Goal: Task Accomplishment & Management: Use online tool/utility

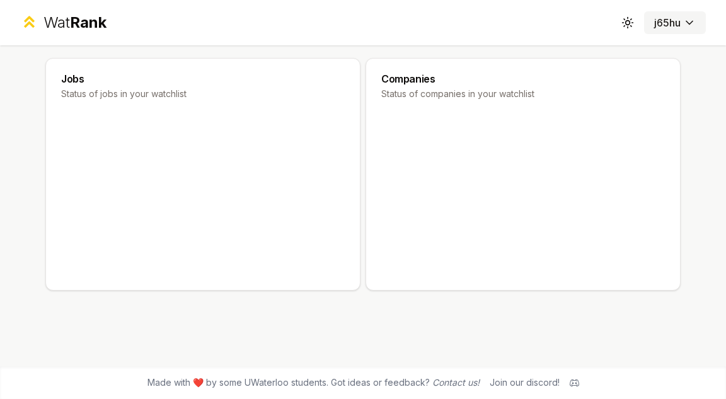
click at [686, 25] on html "Wat Rank Toggle theme j65hu Jobs Status of jobs in your watchlist Companies Sta…" at bounding box center [363, 199] width 726 height 399
click at [440, 122] on html "Wat Rank Toggle theme j65hu Jobs Status of jobs in your watchlist Companies Sta…" at bounding box center [363, 199] width 726 height 399
click at [432, 91] on p "Status of companies in your watchlist" at bounding box center [523, 94] width 284 height 13
click at [424, 113] on div "Companies Status of companies in your watchlist" at bounding box center [523, 87] width 314 height 57
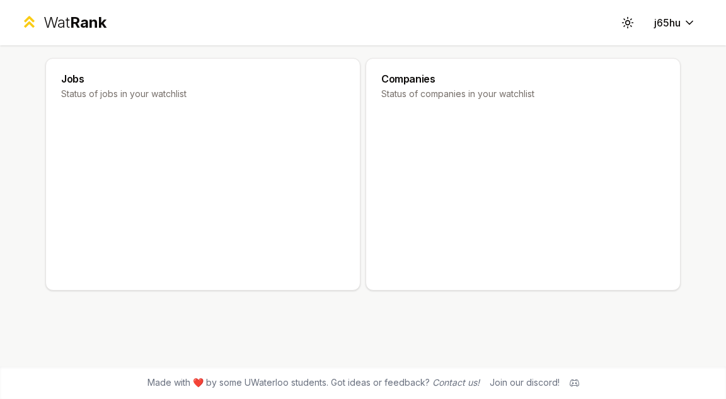
click at [160, 136] on icon at bounding box center [203, 194] width 284 height 159
click at [67, 83] on h3 "Jobs" at bounding box center [203, 79] width 284 height 10
click at [59, 25] on div "Wat Rank" at bounding box center [74, 23] width 63 height 20
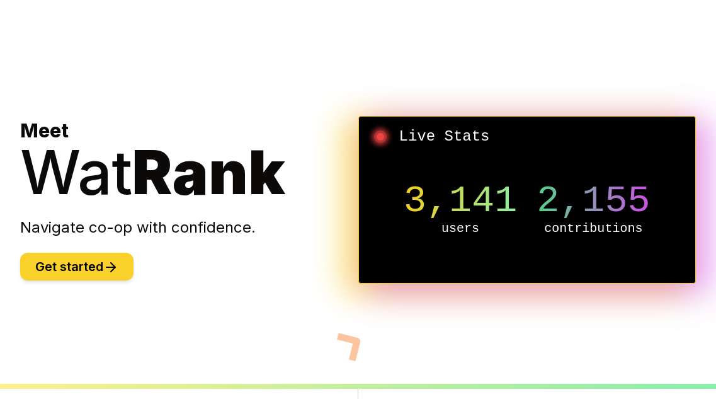
click at [114, 267] on icon at bounding box center [110, 267] width 15 height 15
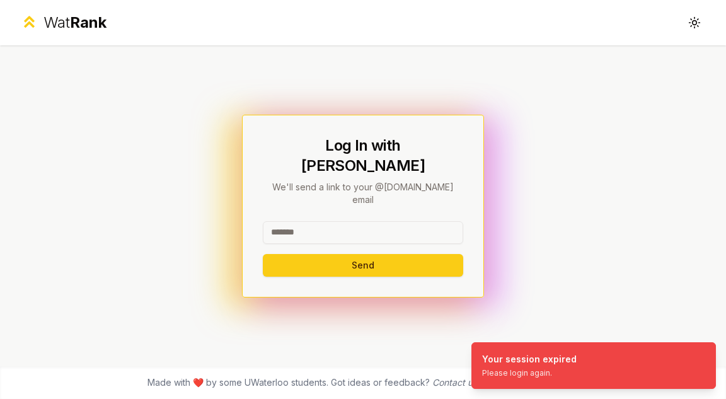
click at [406, 221] on input at bounding box center [363, 232] width 200 height 23
type input "*****"
click at [263, 254] on button "Send" at bounding box center [363, 265] width 200 height 23
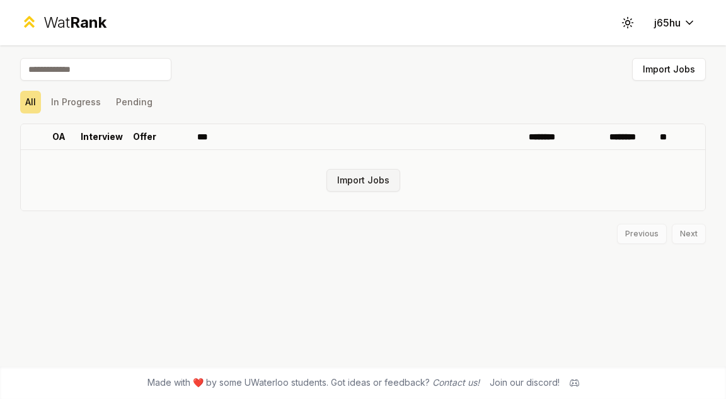
click at [389, 185] on button "Import Jobs" at bounding box center [363, 180] width 74 height 23
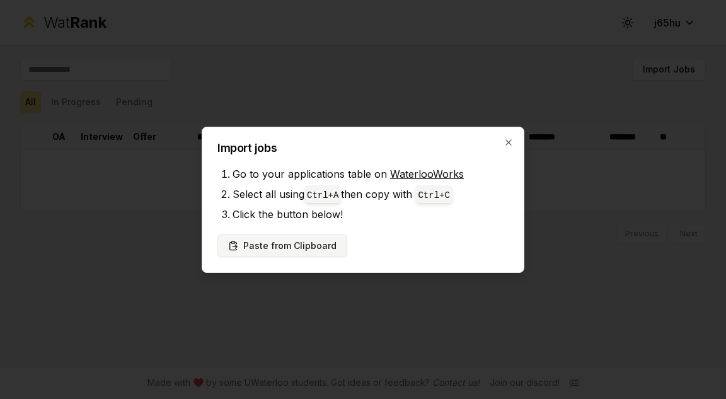
click at [300, 246] on button "Paste from Clipboard" at bounding box center [282, 245] width 130 height 23
click at [311, 243] on button "Paste from Clipboard" at bounding box center [282, 245] width 130 height 23
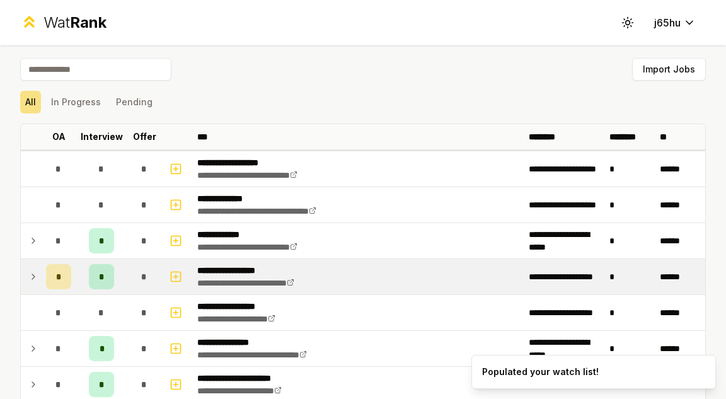
click at [36, 279] on icon at bounding box center [33, 276] width 10 height 15
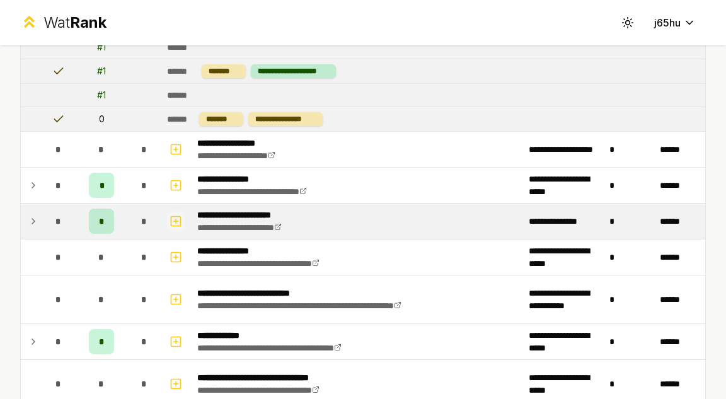
scroll to position [315, 0]
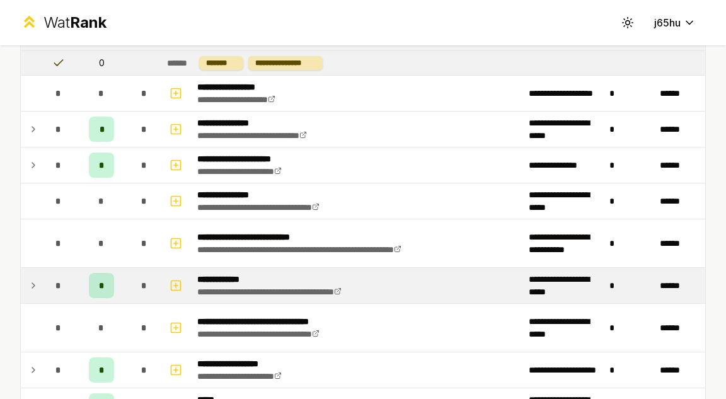
click at [31, 295] on td at bounding box center [31, 285] width 20 height 35
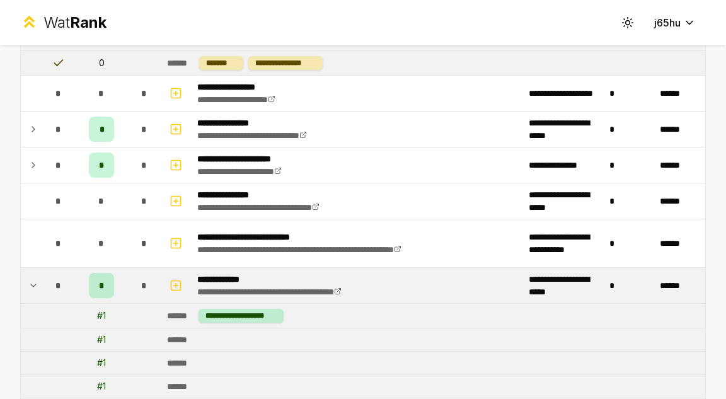
click at [37, 290] on icon at bounding box center [33, 285] width 10 height 15
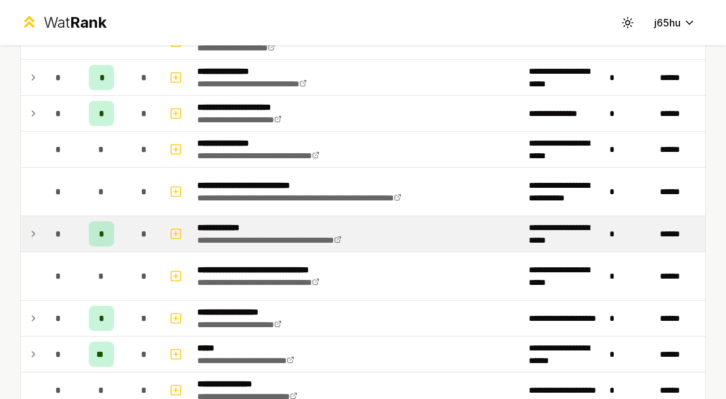
scroll to position [378, 0]
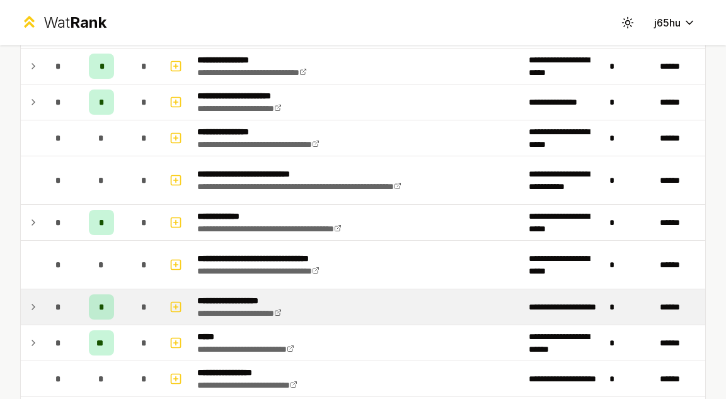
click at [35, 304] on icon at bounding box center [33, 306] width 10 height 15
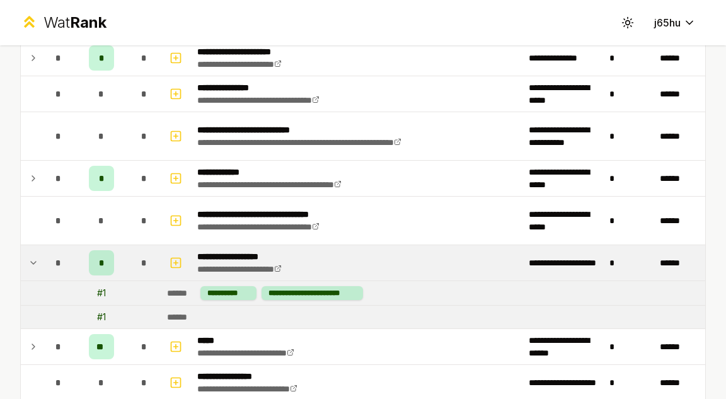
scroll to position [504, 0]
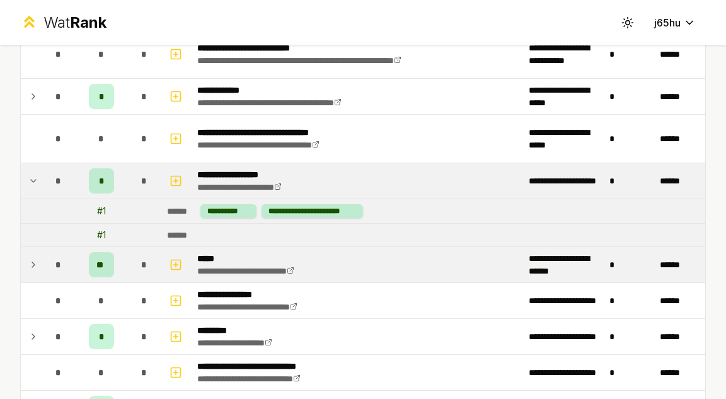
click at [25, 264] on td at bounding box center [31, 264] width 20 height 35
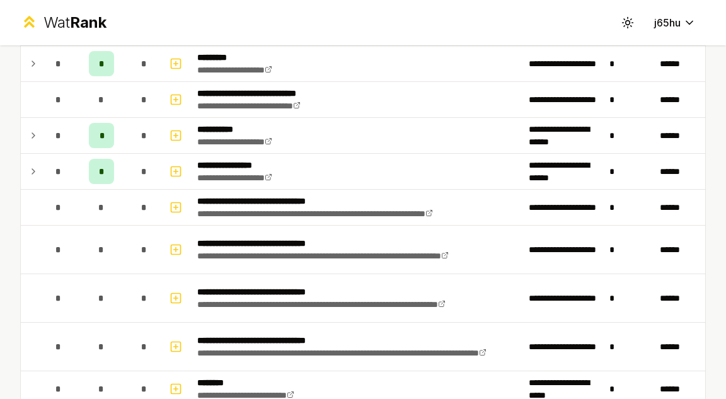
scroll to position [1386, 0]
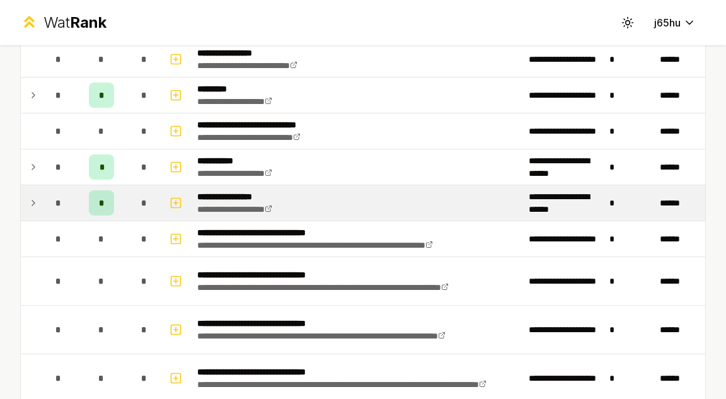
click at [24, 207] on td at bounding box center [31, 202] width 20 height 35
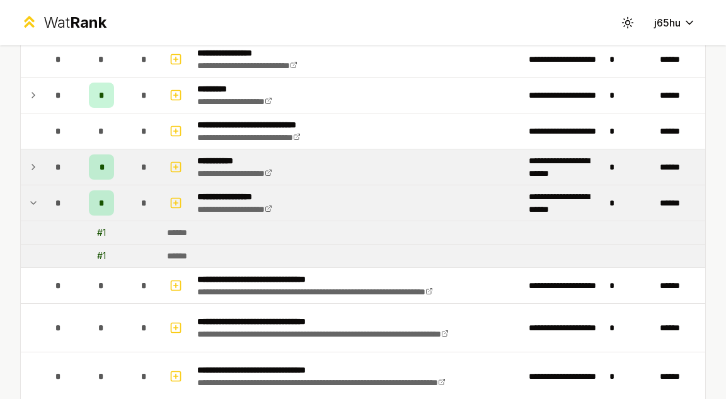
click at [31, 178] on td at bounding box center [31, 166] width 20 height 35
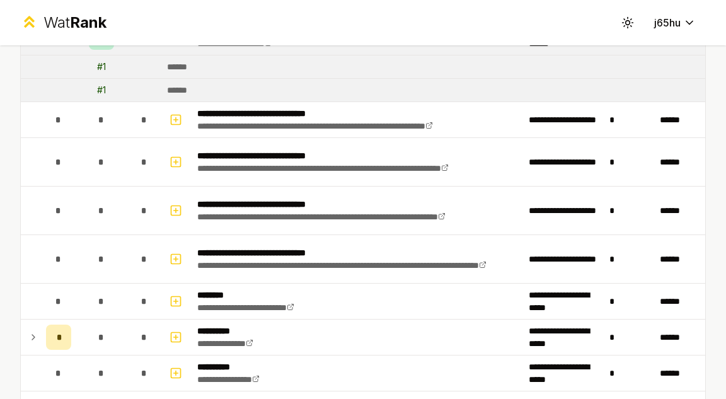
scroll to position [1638, 0]
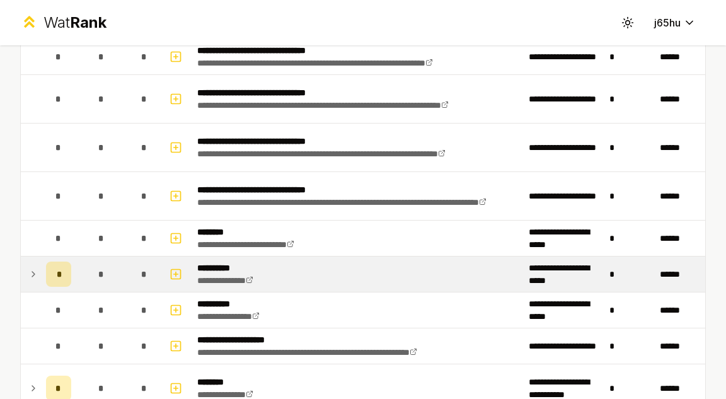
click at [29, 271] on icon at bounding box center [33, 274] width 10 height 15
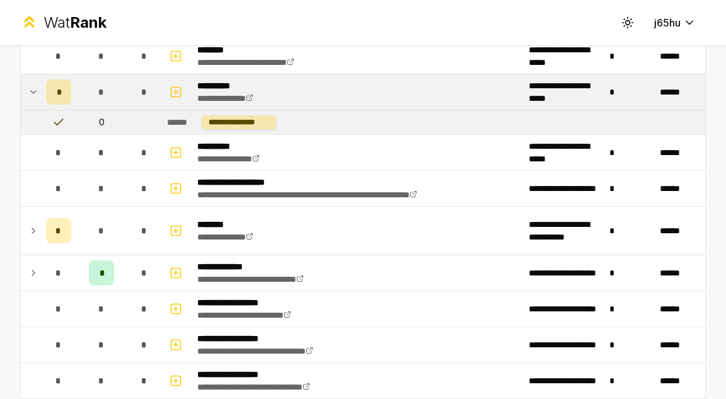
scroll to position [1827, 0]
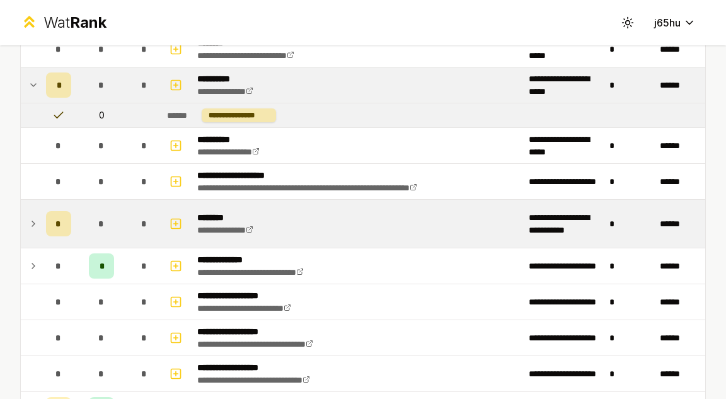
click at [33, 227] on icon at bounding box center [33, 223] width 10 height 15
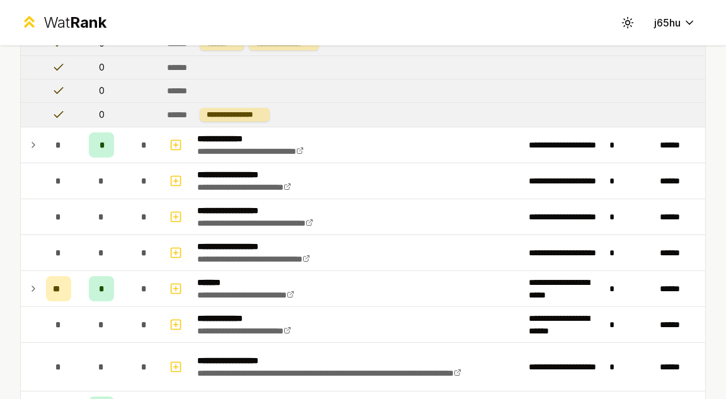
scroll to position [2205, 0]
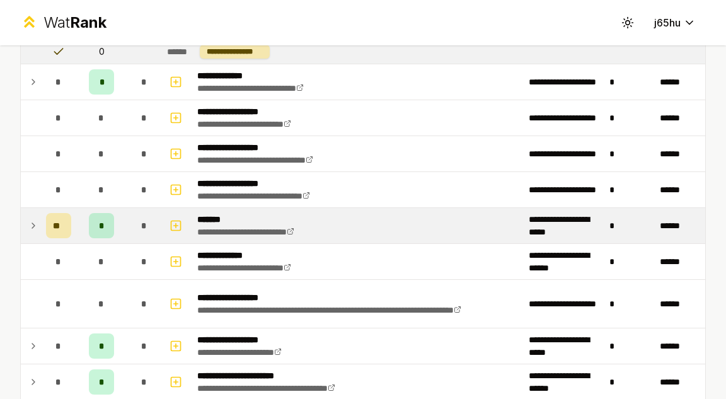
click at [40, 222] on td at bounding box center [31, 225] width 20 height 35
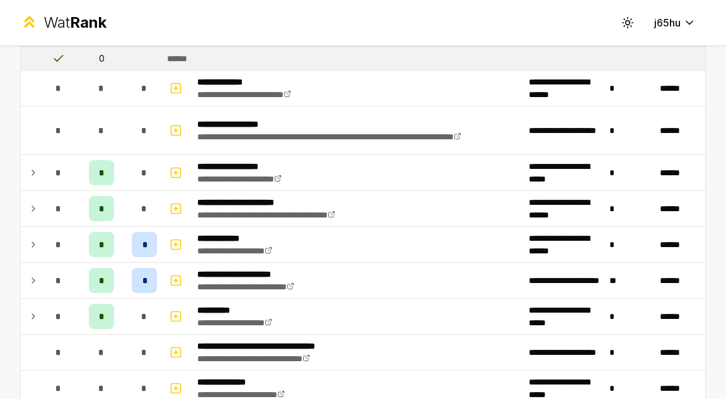
scroll to position [3151, 0]
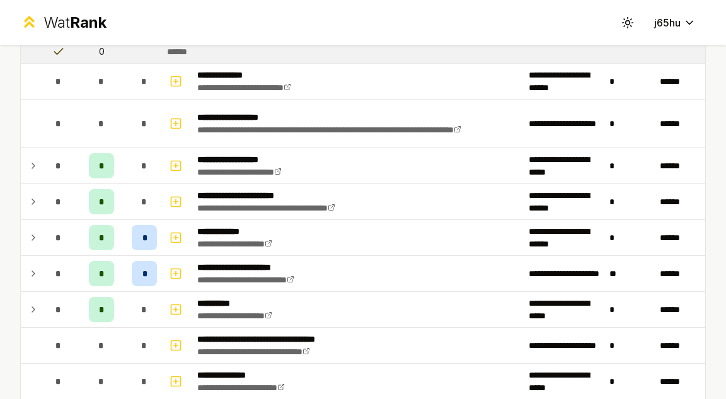
click at [40, 222] on td at bounding box center [31, 237] width 20 height 35
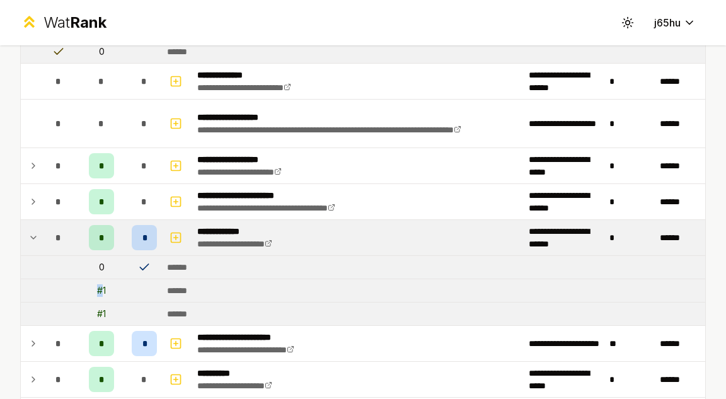
drag, startPoint x: 99, startPoint y: 291, endPoint x: 114, endPoint y: 284, distance: 16.6
click at [113, 284] on td "# 1" at bounding box center [101, 290] width 50 height 23
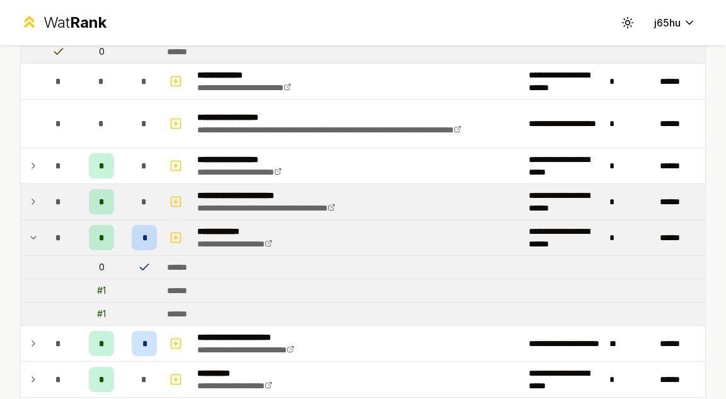
click at [36, 210] on td at bounding box center [31, 201] width 20 height 35
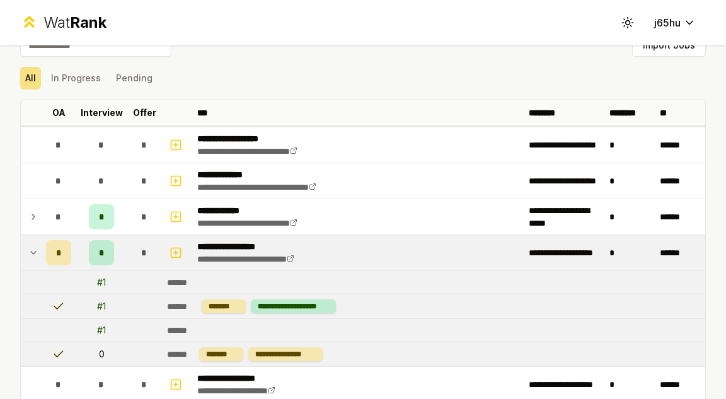
scroll to position [0, 0]
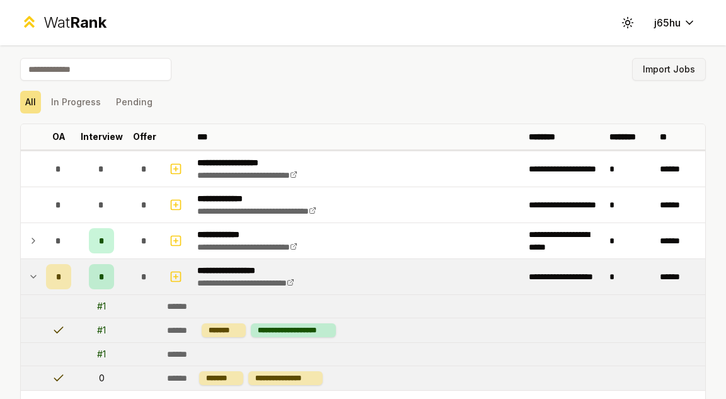
click at [665, 79] on button "Import Jobs" at bounding box center [669, 69] width 74 height 23
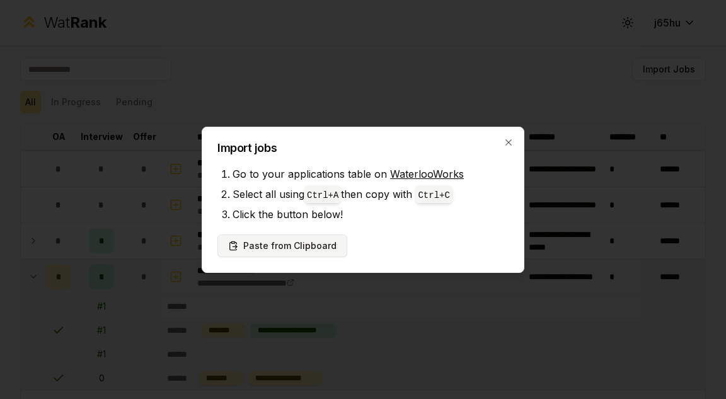
click at [318, 248] on button "Paste from Clipboard" at bounding box center [282, 245] width 130 height 23
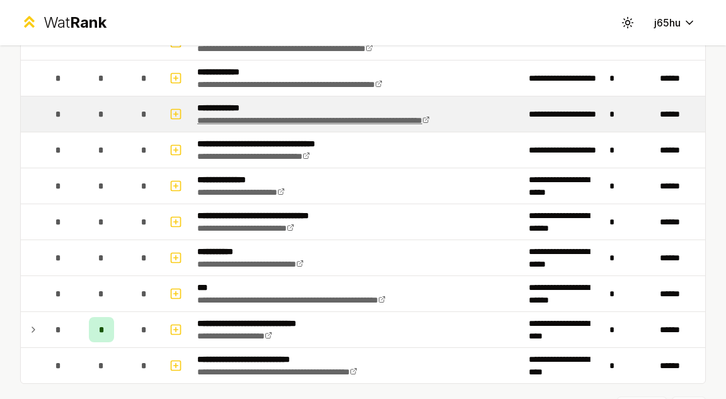
scroll to position [1943, 0]
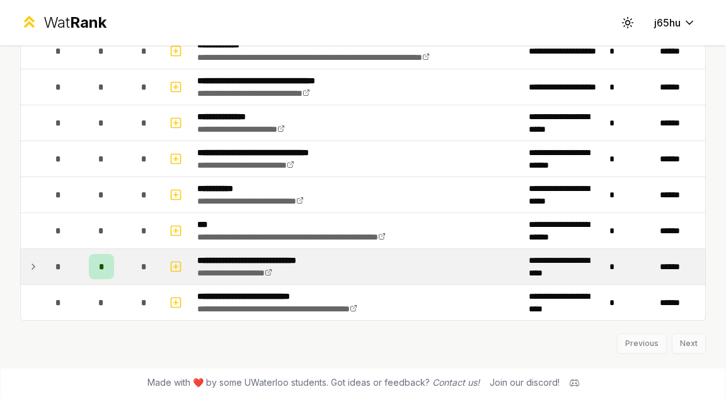
click at [35, 272] on icon at bounding box center [33, 266] width 10 height 15
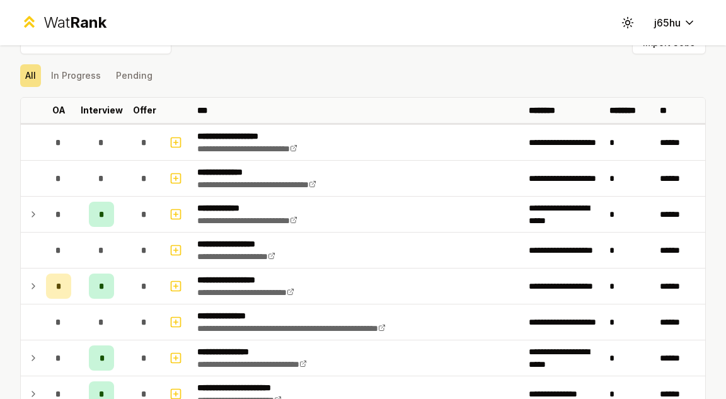
scroll to position [0, 0]
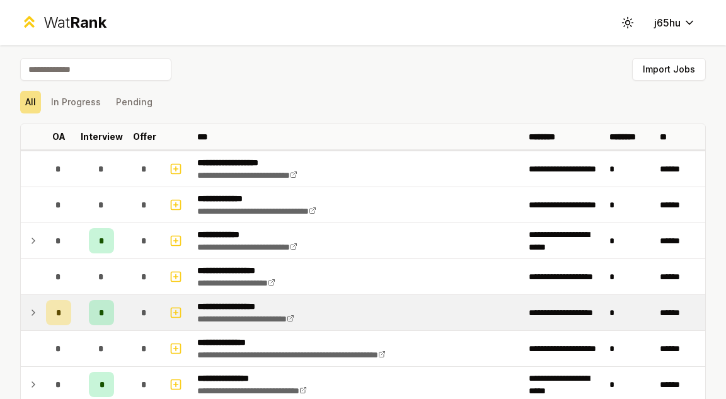
click at [52, 306] on div "*" at bounding box center [58, 312] width 25 height 25
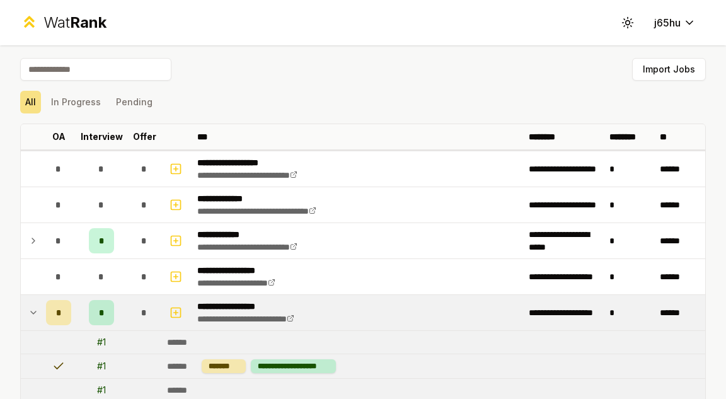
scroll to position [63, 0]
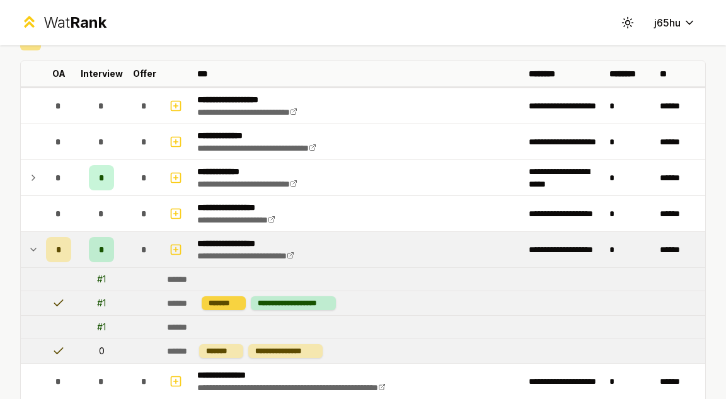
click at [222, 302] on div "*******" at bounding box center [224, 303] width 44 height 14
click at [277, 297] on div "**********" at bounding box center [293, 303] width 85 height 14
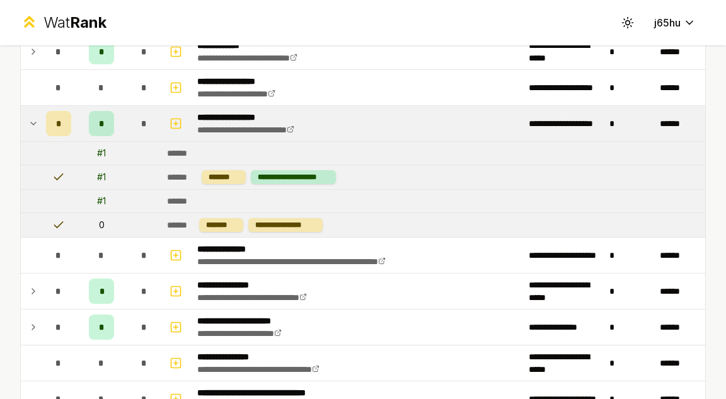
scroll to position [0, 0]
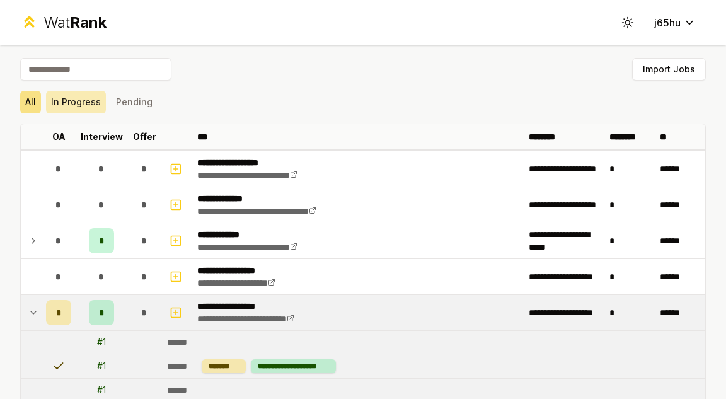
click at [80, 105] on button "In Progress" at bounding box center [76, 102] width 60 height 23
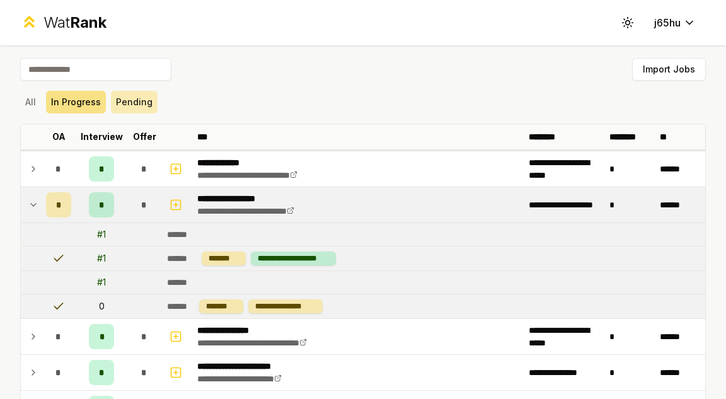
click at [120, 108] on button "Pending" at bounding box center [134, 102] width 47 height 23
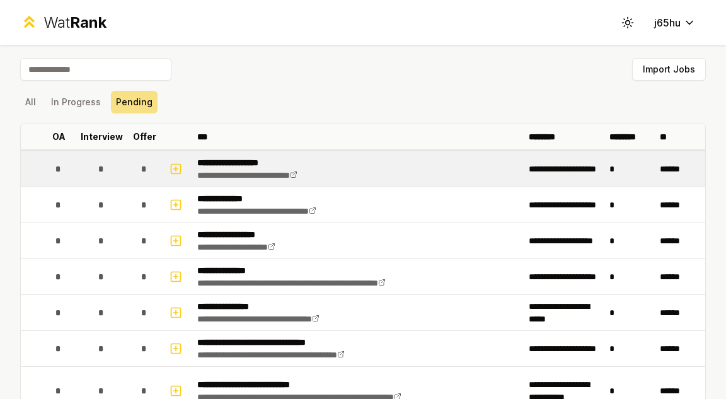
click at [98, 166] on span "*" at bounding box center [101, 169] width 6 height 13
click at [171, 168] on icon "button" at bounding box center [175, 168] width 13 height 15
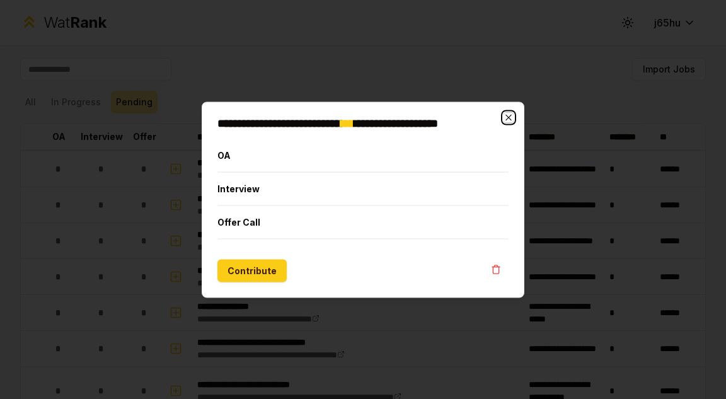
click at [510, 115] on icon "button" at bounding box center [508, 117] width 6 height 6
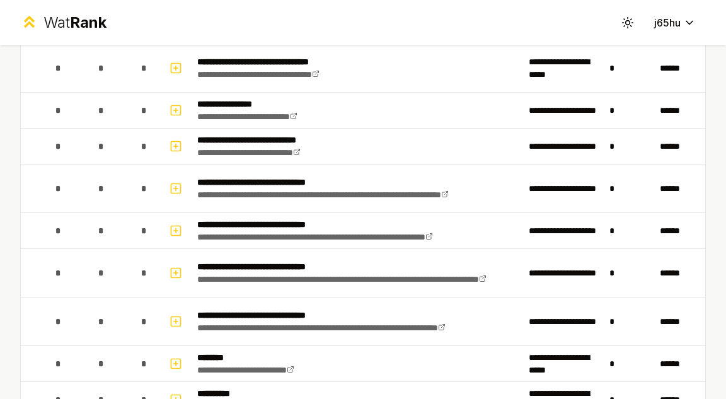
scroll to position [378, 0]
